Goal: Task Accomplishment & Management: Use online tool/utility

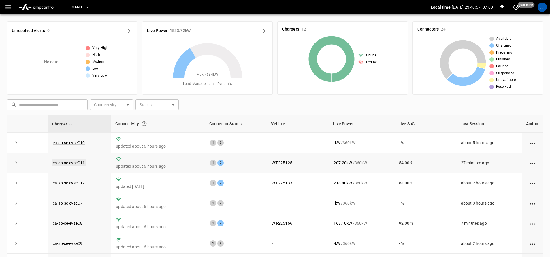
click at [75, 163] on link "ca-sb-se-evseC11" at bounding box center [69, 163] width 34 height 7
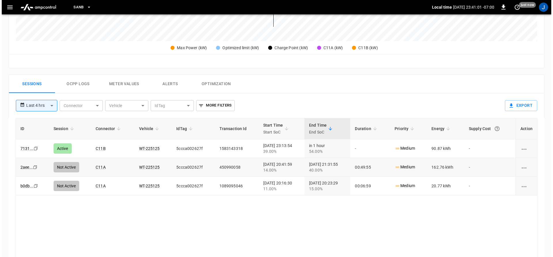
scroll to position [163, 0]
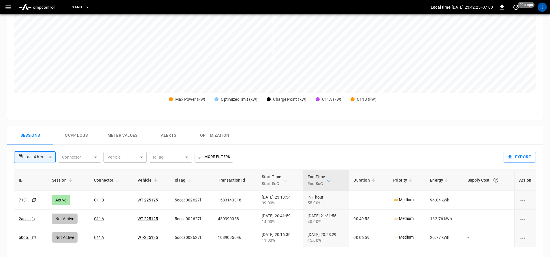
click at [5, 9] on icon "button" at bounding box center [8, 7] width 7 height 7
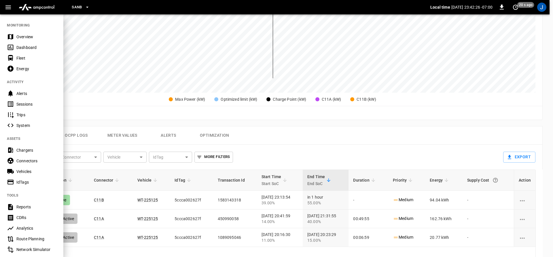
drag, startPoint x: 13, startPoint y: 52, endPoint x: 60, endPoint y: 67, distance: 48.8
click at [13, 52] on div "Dashboard" at bounding box center [31, 47] width 63 height 11
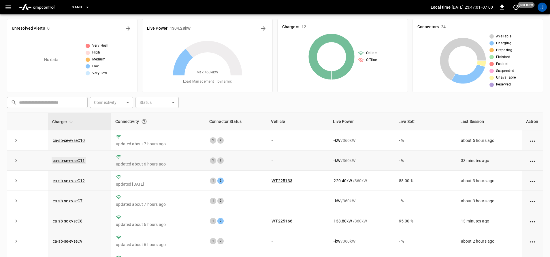
click at [78, 161] on link "ca-sb-se-evseC11" at bounding box center [69, 160] width 34 height 7
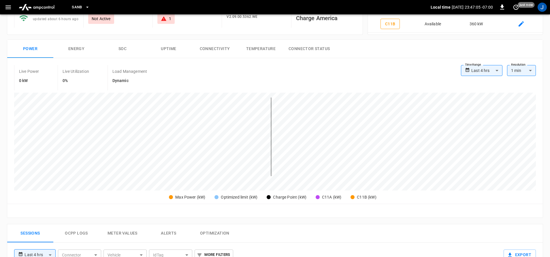
scroll to position [58, 0]
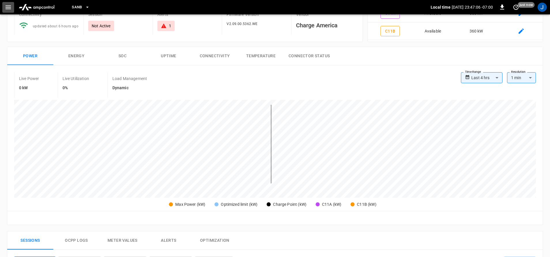
click at [9, 9] on icon "button" at bounding box center [7, 7] width 5 height 4
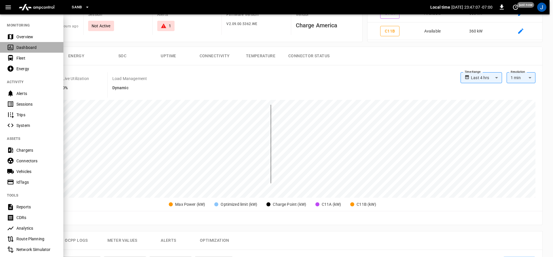
click at [13, 45] on icon at bounding box center [10, 47] width 7 height 7
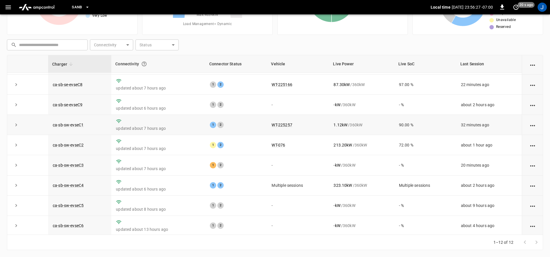
scroll to position [84, 0]
click at [66, 162] on link "ca-sb-sw-evseC3" at bounding box center [68, 164] width 33 height 7
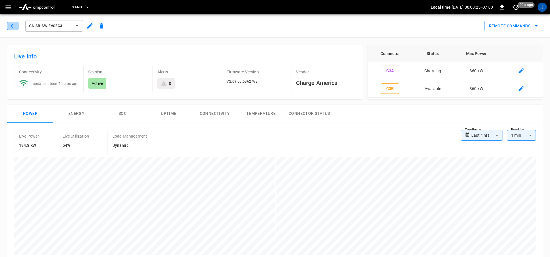
click at [9, 25] on button "button" at bounding box center [13, 26] width 12 height 8
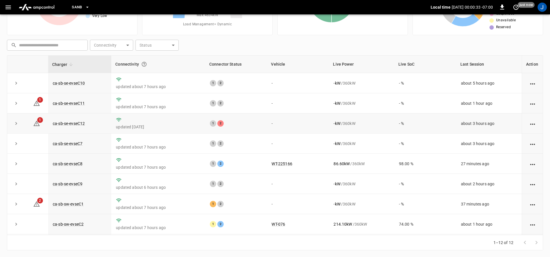
scroll to position [60, 0]
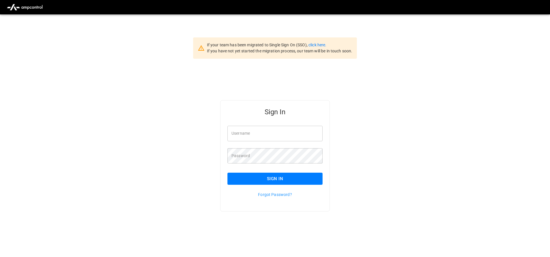
type input "**********"
click at [268, 169] on div "Sign In" at bounding box center [271, 174] width 102 height 21
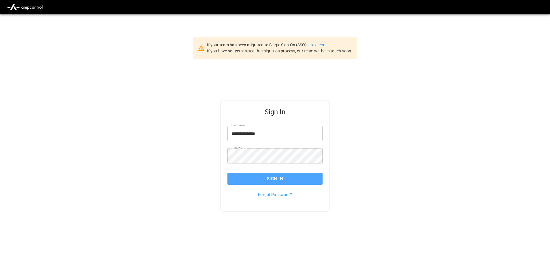
click at [267, 178] on button "Sign In" at bounding box center [274, 179] width 95 height 12
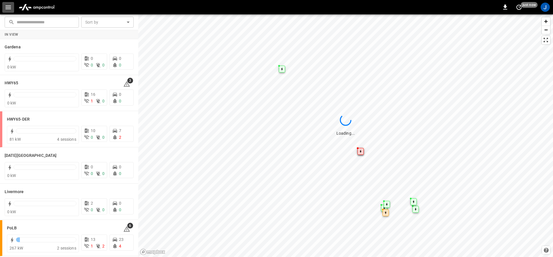
click at [4, 9] on button "button" at bounding box center [8, 7] width 12 height 11
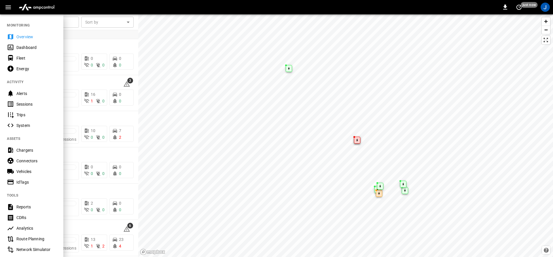
drag, startPoint x: 12, startPoint y: 50, endPoint x: 16, endPoint y: 45, distance: 6.3
click at [12, 50] on icon at bounding box center [10, 47] width 7 height 7
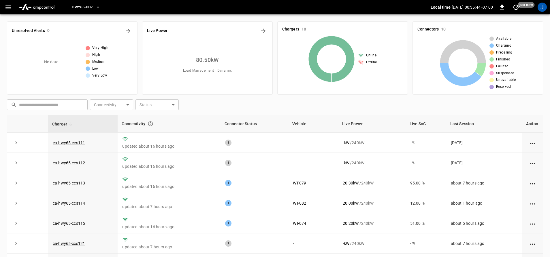
click at [101, 9] on icon "button" at bounding box center [98, 7] width 6 height 6
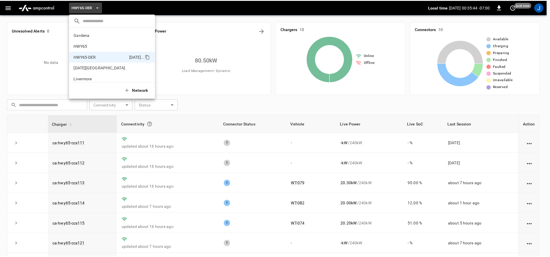
scroll to position [20, 0]
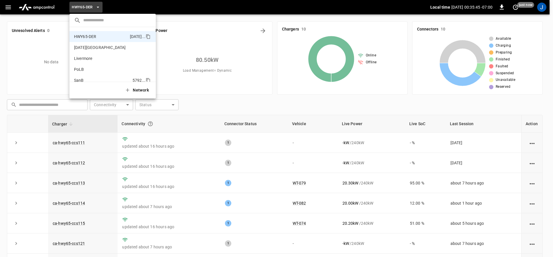
click at [78, 76] on li "SanB 5792 ..." at bounding box center [112, 80] width 86 height 11
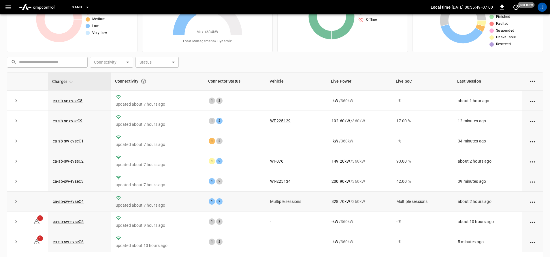
scroll to position [58, 0]
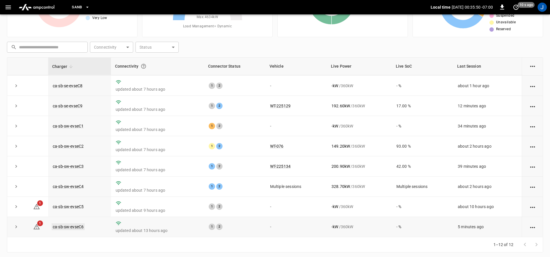
click at [66, 226] on link "ca-sb-sw-evseC6" at bounding box center [68, 227] width 33 height 7
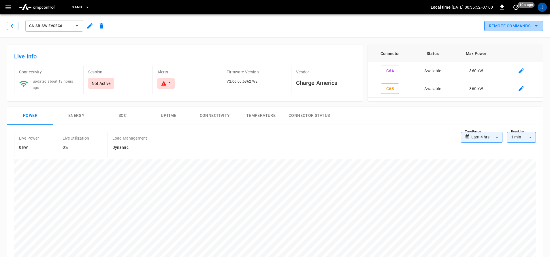
click at [520, 24] on button "Remote Commands" at bounding box center [513, 26] width 59 height 11
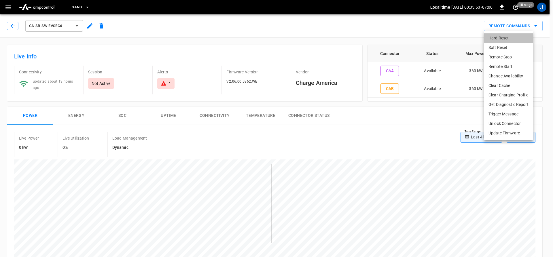
click at [498, 39] on li "Hard Reset" at bounding box center [508, 38] width 49 height 10
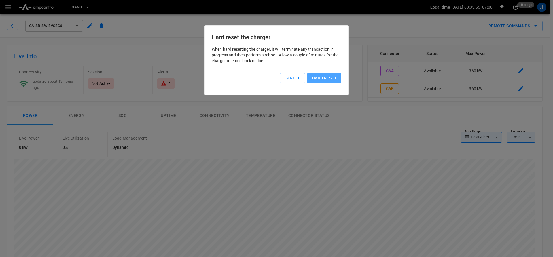
click at [318, 81] on button "Hard reset" at bounding box center [325, 78] width 34 height 11
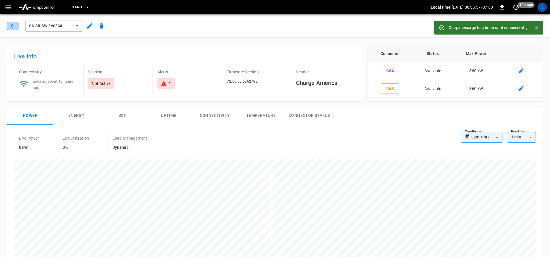
click at [8, 26] on button "button" at bounding box center [13, 26] width 12 height 8
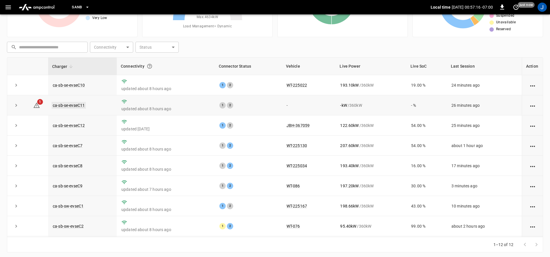
click at [71, 106] on link "ca-sb-se-evseC11" at bounding box center [69, 105] width 34 height 7
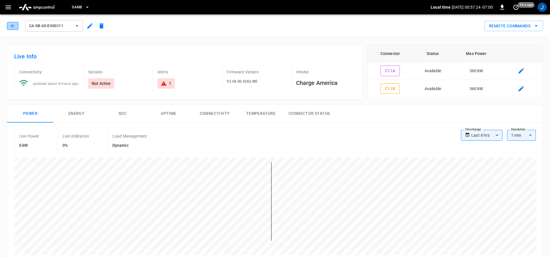
click at [10, 22] on button "button" at bounding box center [13, 26] width 12 height 8
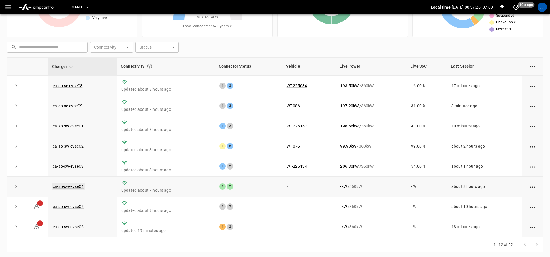
scroll to position [84, 0]
click at [79, 225] on link "ca-sb-sw-evseC6" at bounding box center [68, 227] width 33 height 7
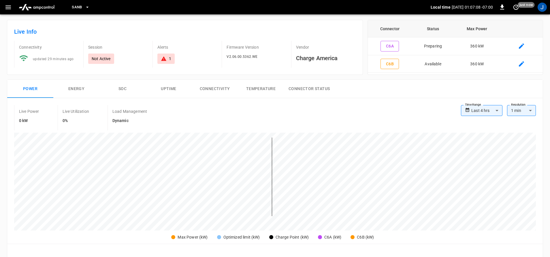
scroll to position [19, 0]
